Goal: Communication & Community: Participate in discussion

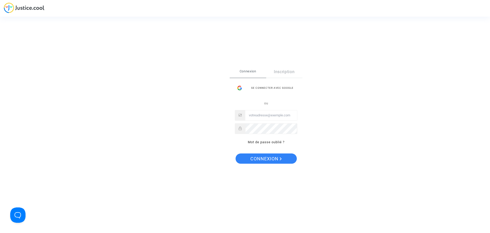
click at [276, 114] on input "Email" at bounding box center [271, 115] width 52 height 10
click at [254, 88] on div "Se connecter avec Google" at bounding box center [266, 88] width 63 height 10
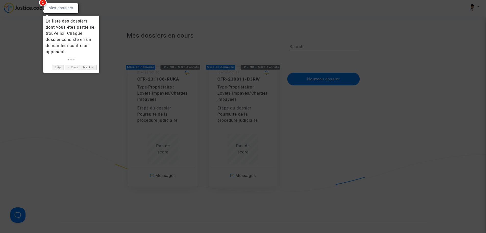
click at [56, 68] on link "Skip" at bounding box center [57, 67] width 11 height 5
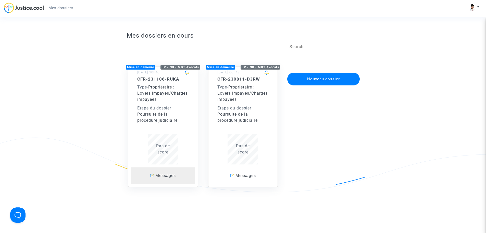
click at [169, 177] on span "Messages" at bounding box center [165, 175] width 20 height 5
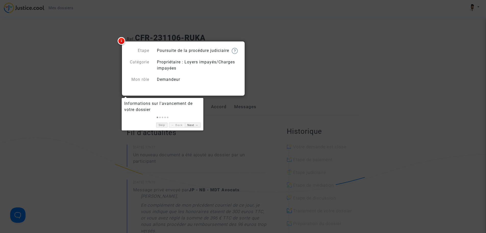
click at [162, 127] on link "Skip" at bounding box center [161, 124] width 11 height 5
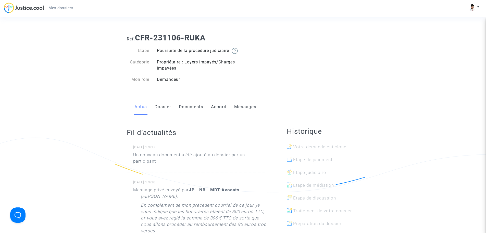
click at [239, 113] on link "Messages" at bounding box center [245, 106] width 22 height 17
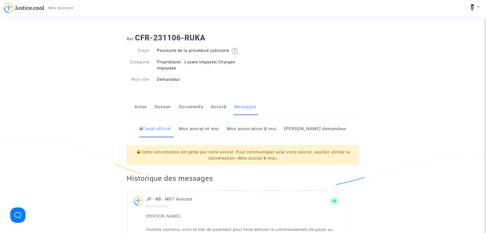
click at [219, 134] on link "Mon avocat et moi" at bounding box center [199, 128] width 40 height 17
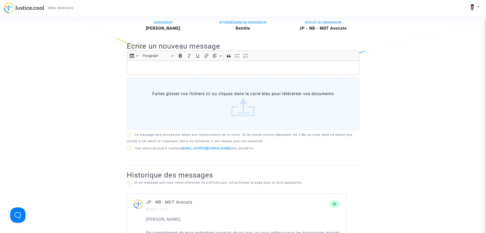
scroll to position [128, 0]
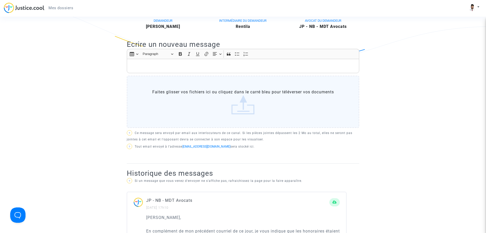
click at [212, 69] on p "Rich Text Editor, main" at bounding box center [243, 66] width 227 height 6
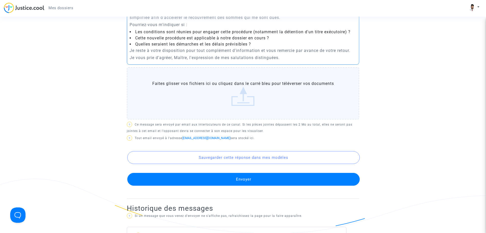
scroll to position [230, 0]
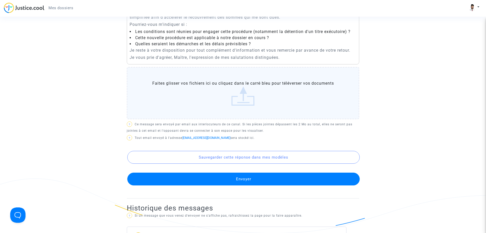
click at [250, 185] on button "Envoyer" at bounding box center [243, 178] width 233 height 13
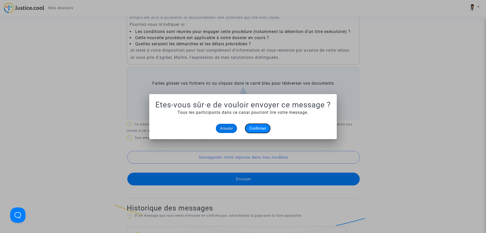
click at [261, 128] on span "Confirmer" at bounding box center [257, 128] width 17 height 5
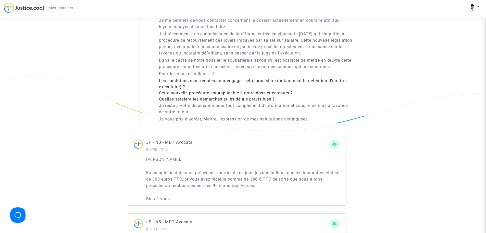
scroll to position [179, 0]
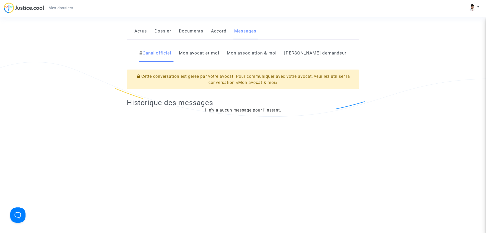
scroll to position [77, 0]
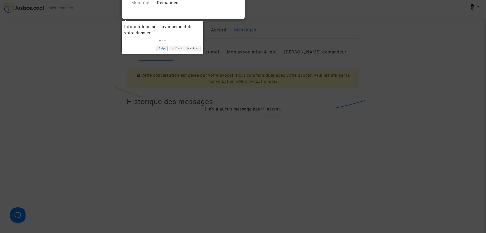
click at [162, 50] on link "Skip" at bounding box center [161, 48] width 11 height 5
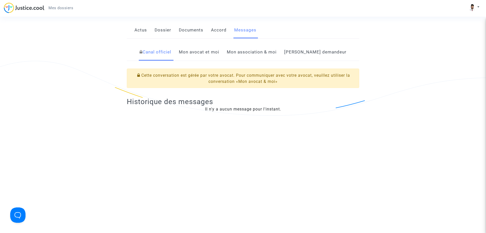
click at [171, 59] on link "Canal officiel" at bounding box center [156, 52] width 32 height 17
click at [215, 59] on link "Mon avocat et moi" at bounding box center [199, 52] width 40 height 17
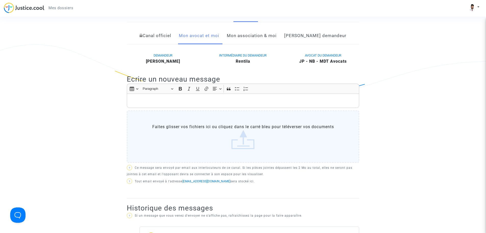
scroll to position [102, 0]
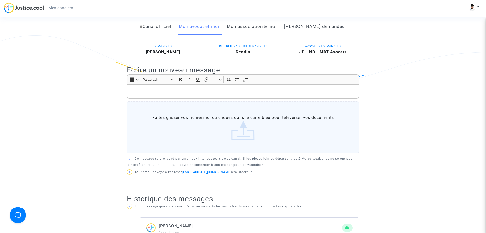
click at [239, 95] on p "Rich Text Editor, main" at bounding box center [243, 91] width 227 height 6
click at [165, 95] on p "Rich Text Editor, main" at bounding box center [243, 91] width 227 height 6
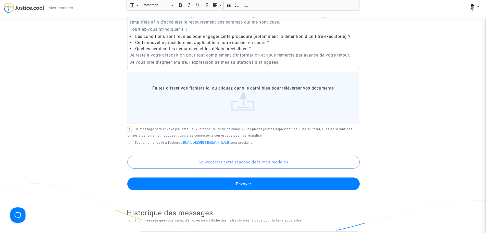
scroll to position [230, 0]
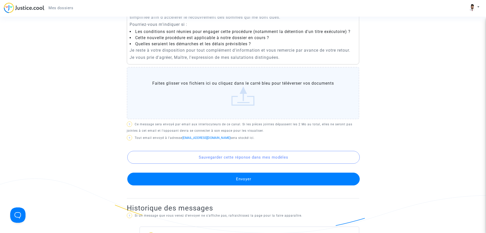
click at [245, 184] on button "Envoyer" at bounding box center [243, 178] width 233 height 13
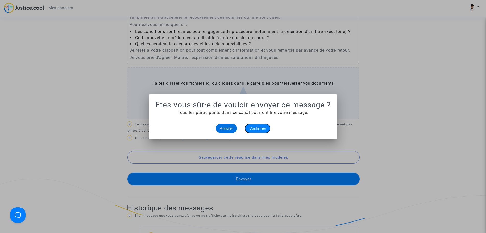
click at [259, 128] on span "Confirmer" at bounding box center [257, 128] width 17 height 5
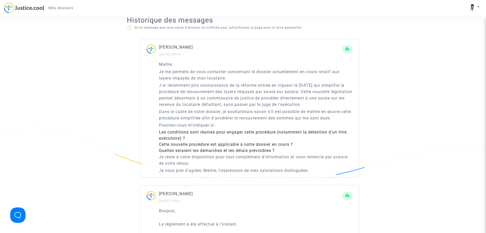
scroll to position [281, 0]
